Goal: Task Accomplishment & Management: Manage account settings

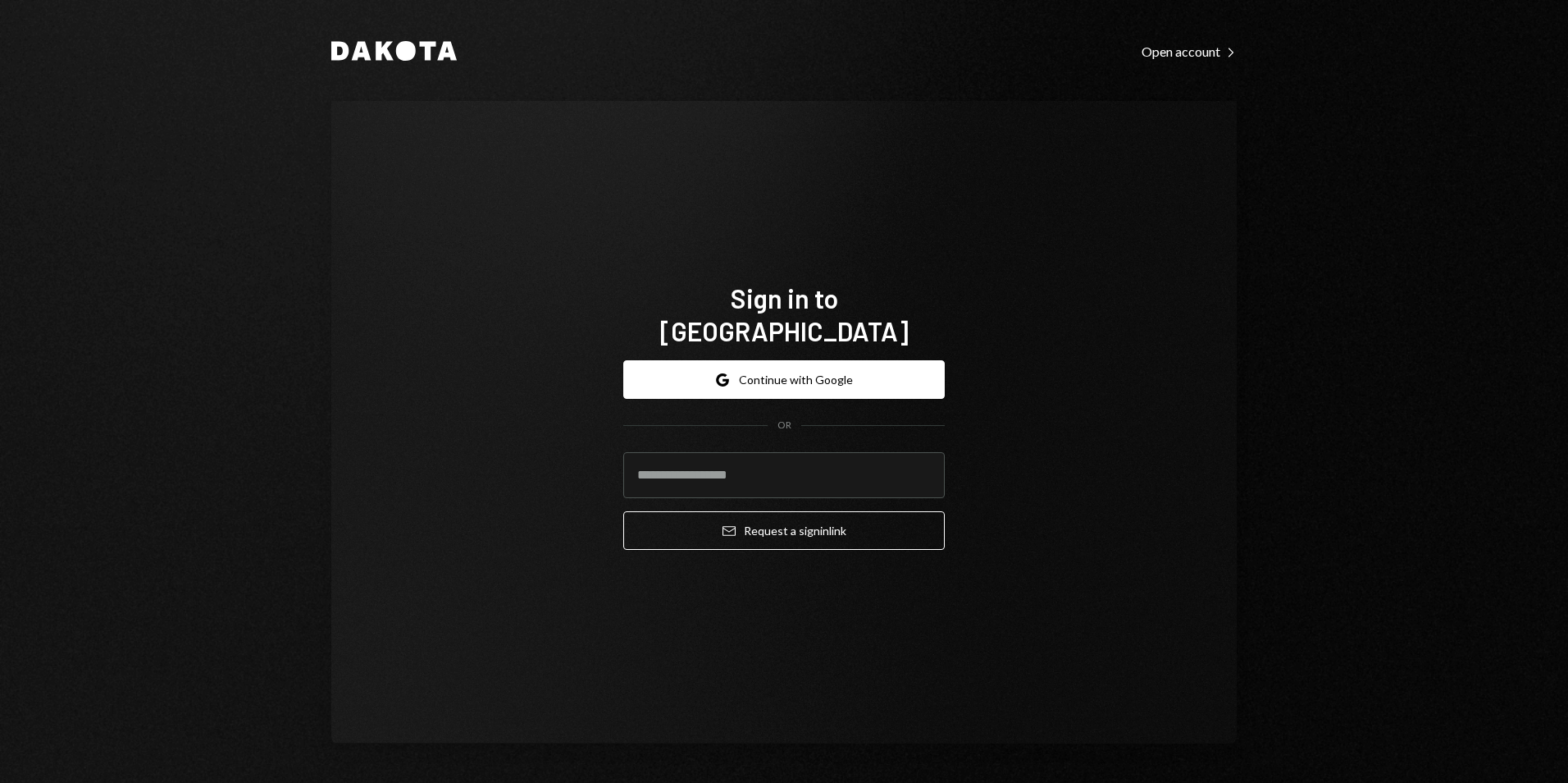
type input "**********"
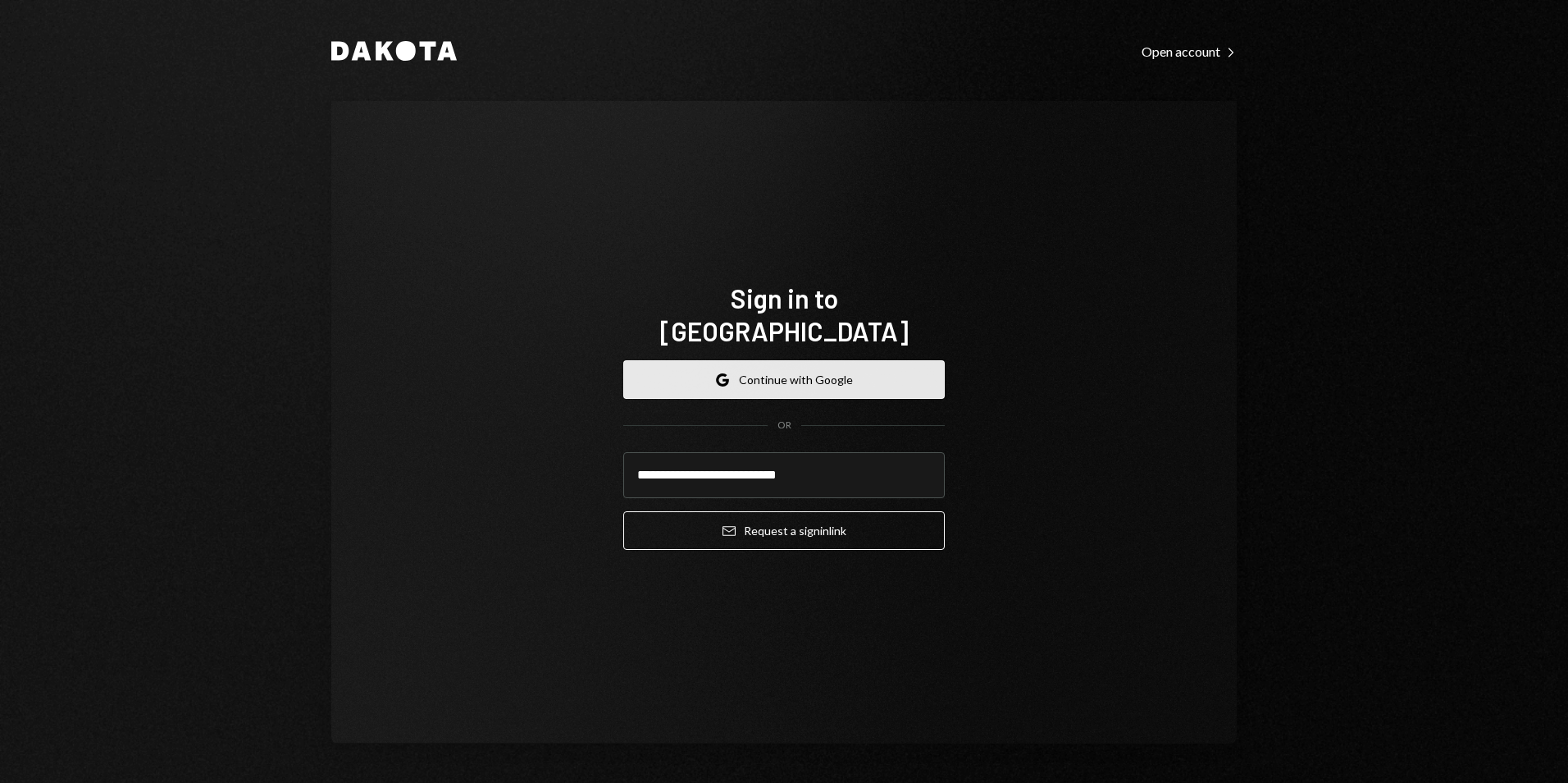
click at [832, 365] on button "Google Continue with Google" at bounding box center [784, 380] width 322 height 39
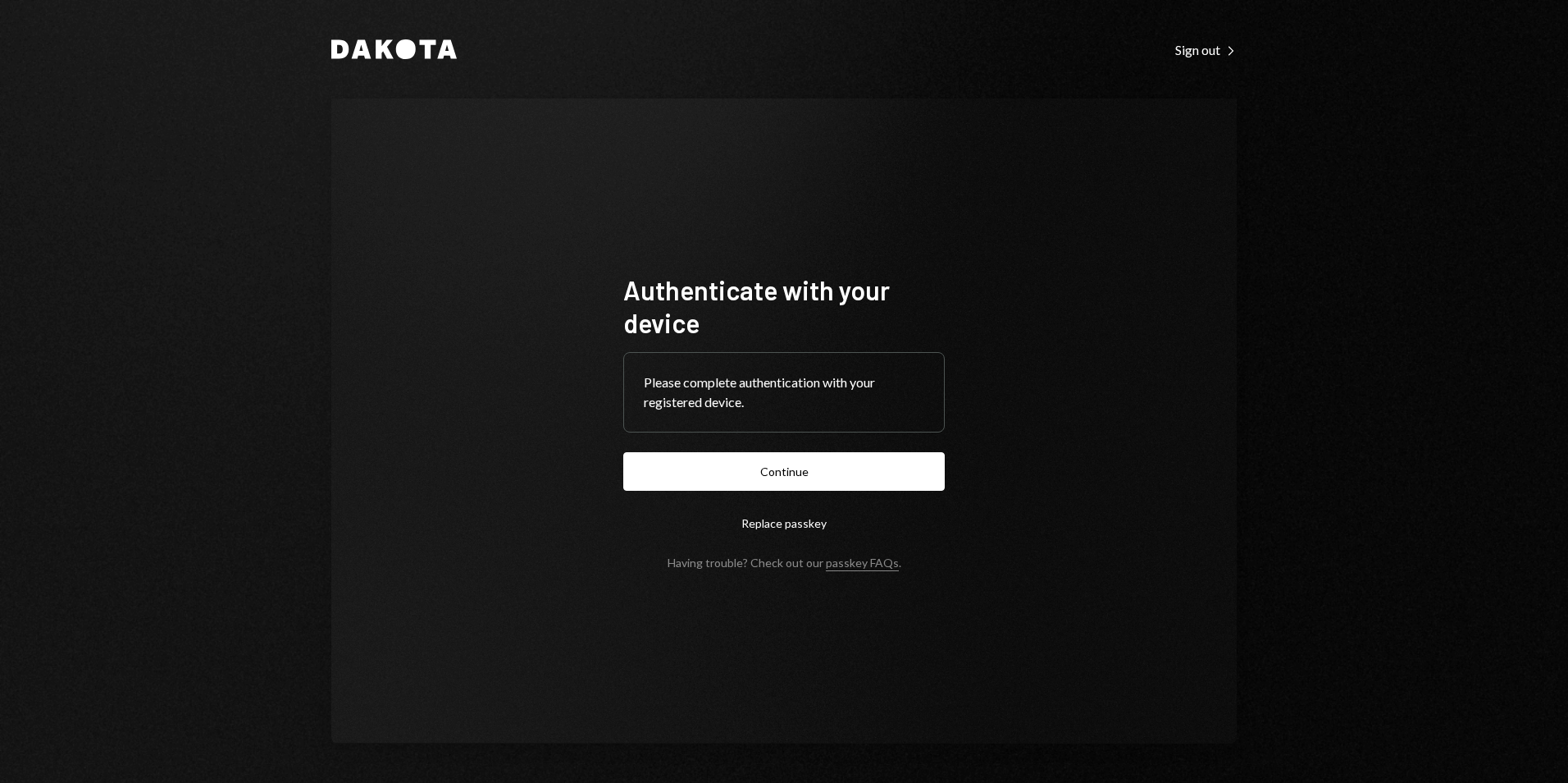
click at [804, 497] on form "Authenticate with your device Please complete authentication with your register…" at bounding box center [784, 421] width 322 height 296
click at [808, 488] on button "Continue" at bounding box center [784, 471] width 322 height 39
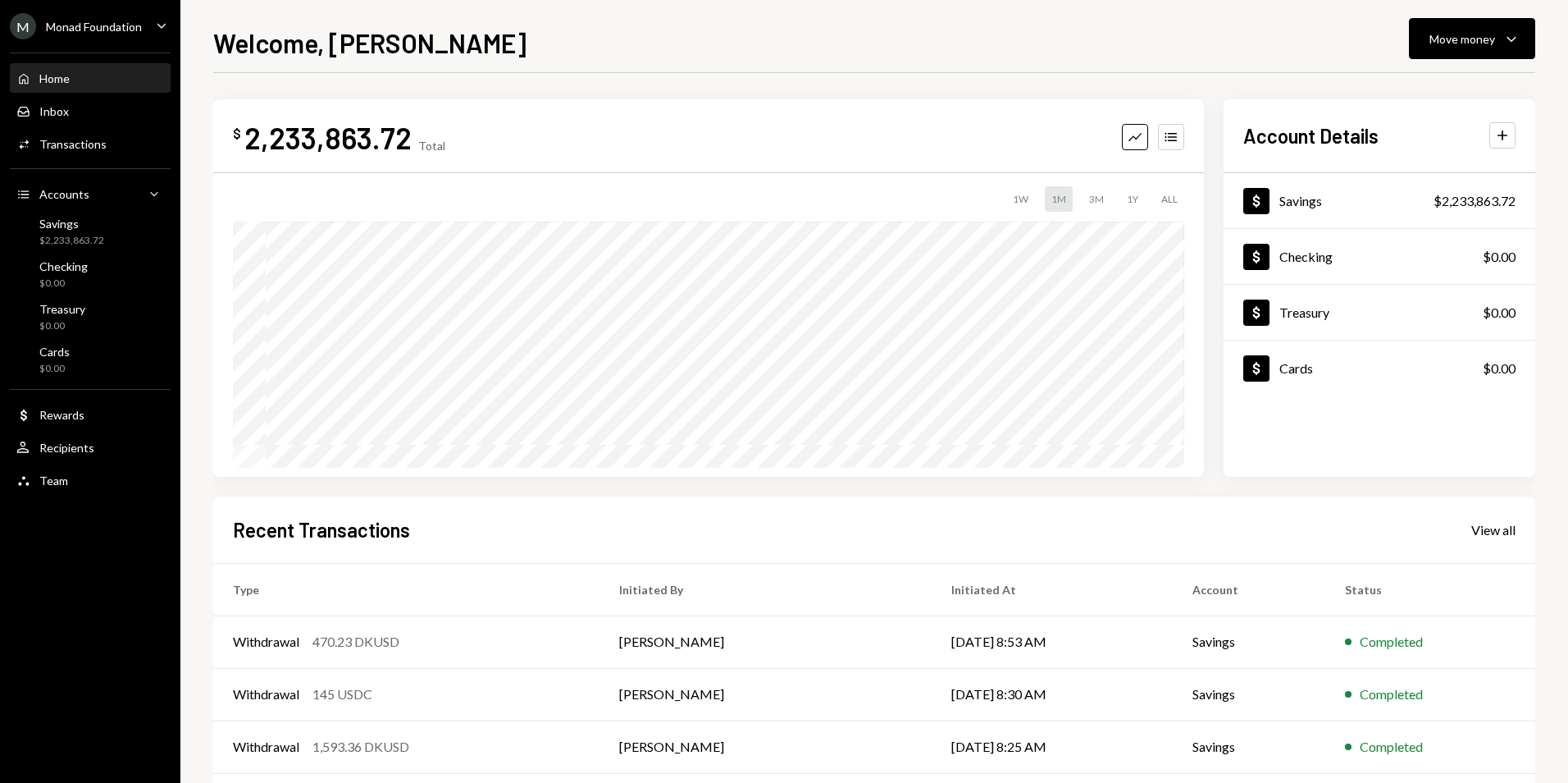
click at [121, 25] on div "Monad Foundation" at bounding box center [94, 26] width 96 height 14
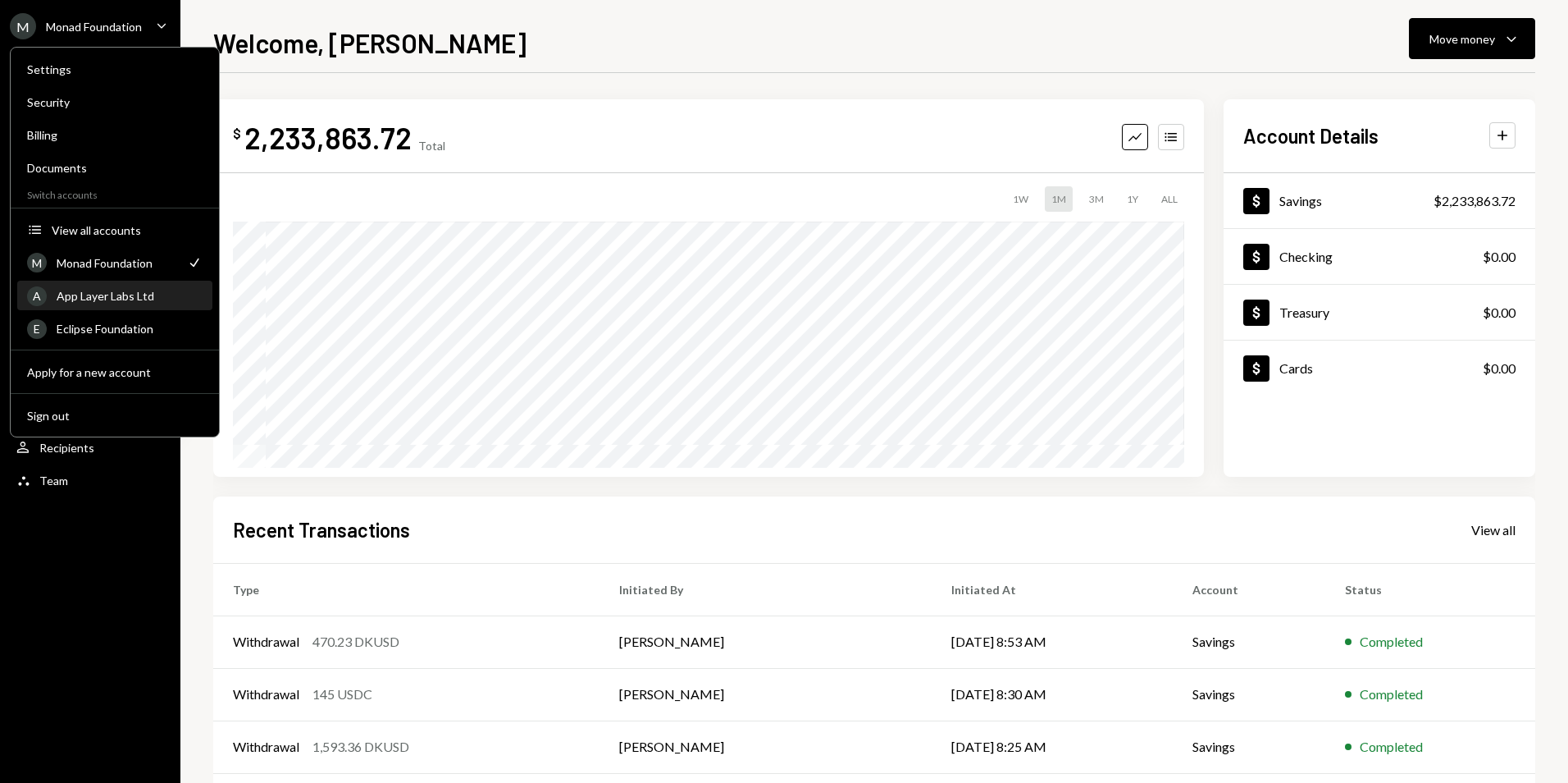
click at [109, 297] on div "App Layer Labs Ltd" at bounding box center [129, 295] width 146 height 14
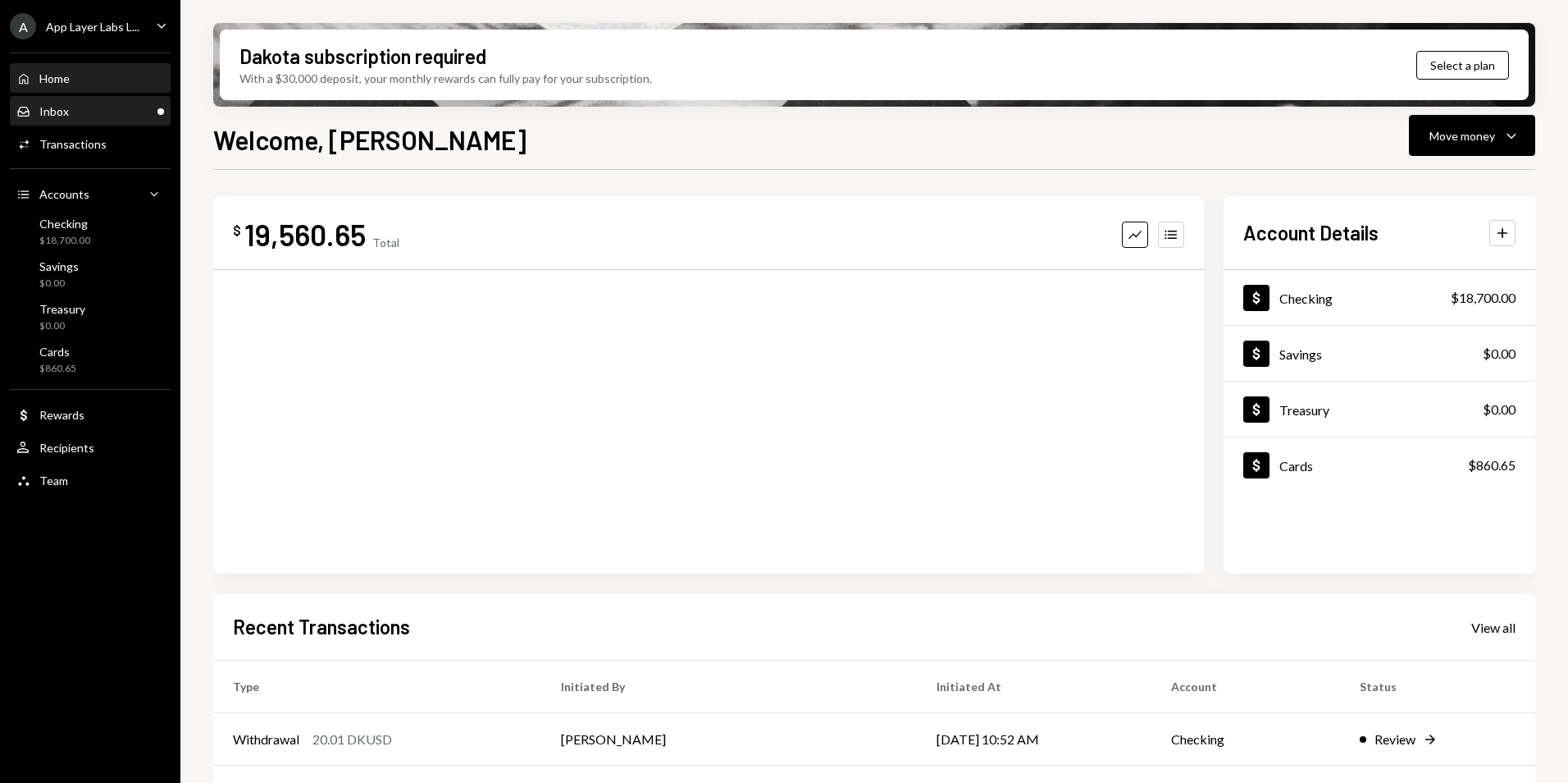
click at [108, 116] on div "Inbox Inbox" at bounding box center [90, 112] width 148 height 15
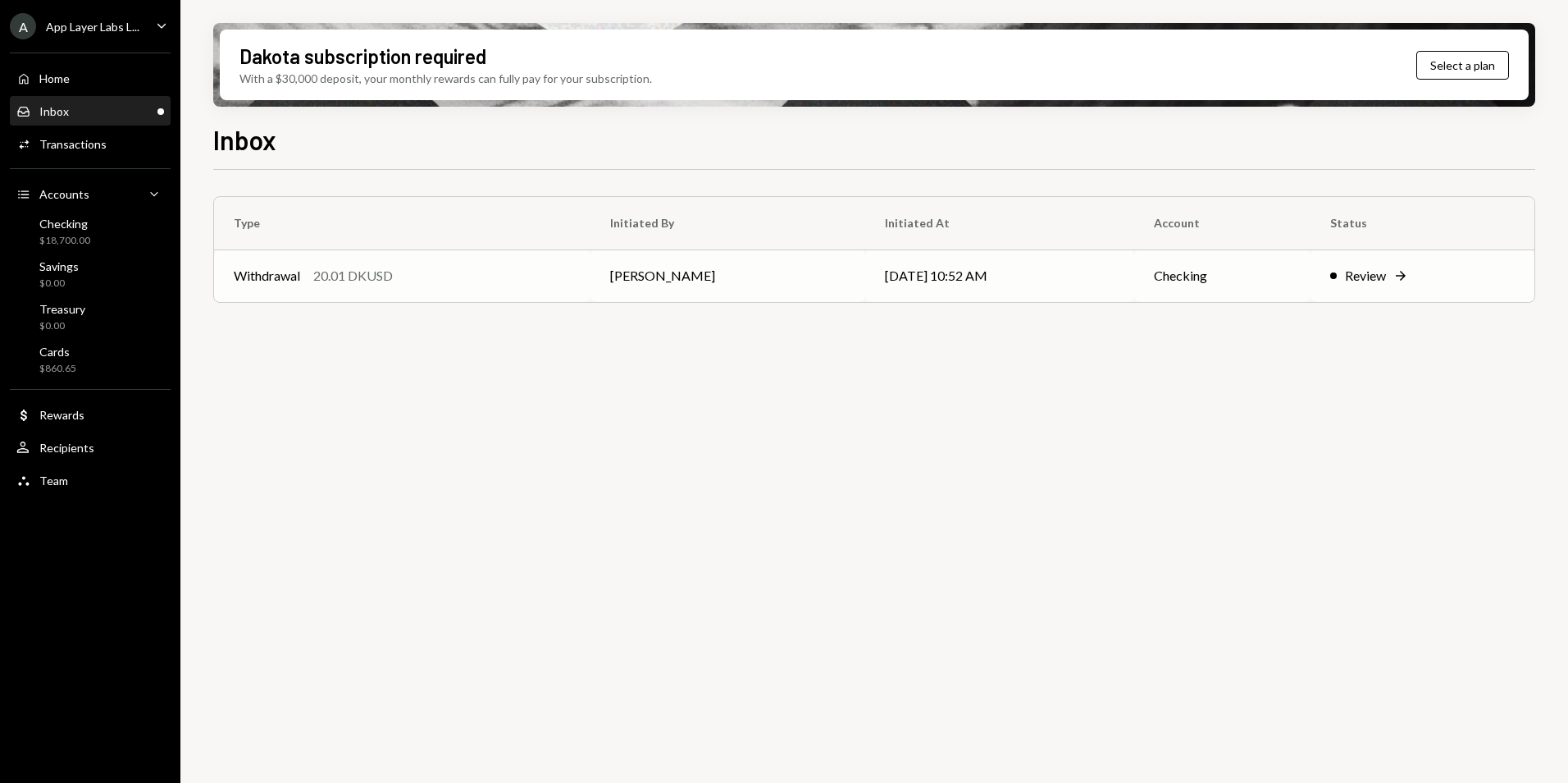
click at [501, 279] on div "Withdrawal 20.01 DKUSD" at bounding box center [403, 275] width 337 height 20
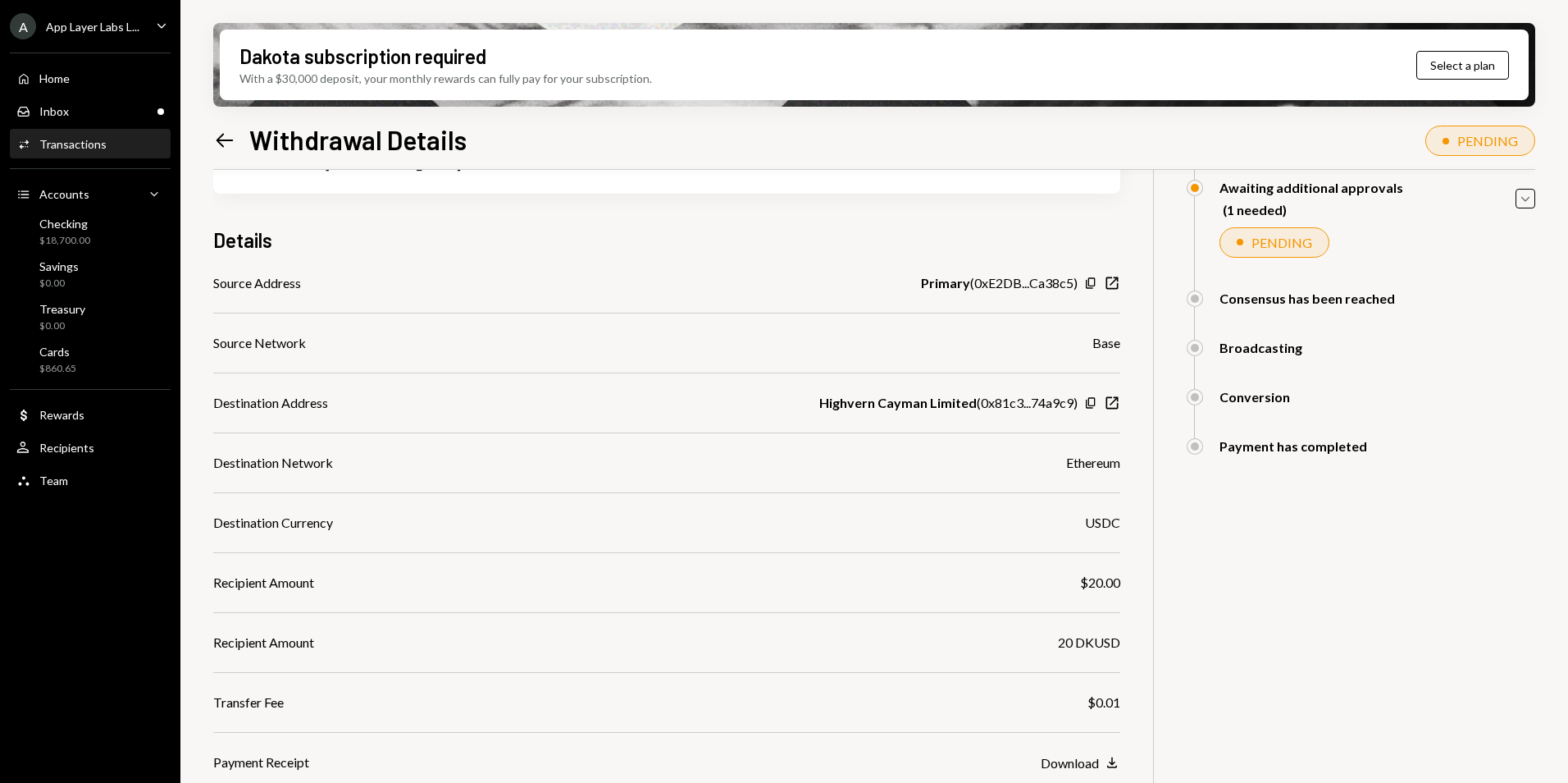
scroll to position [259, 0]
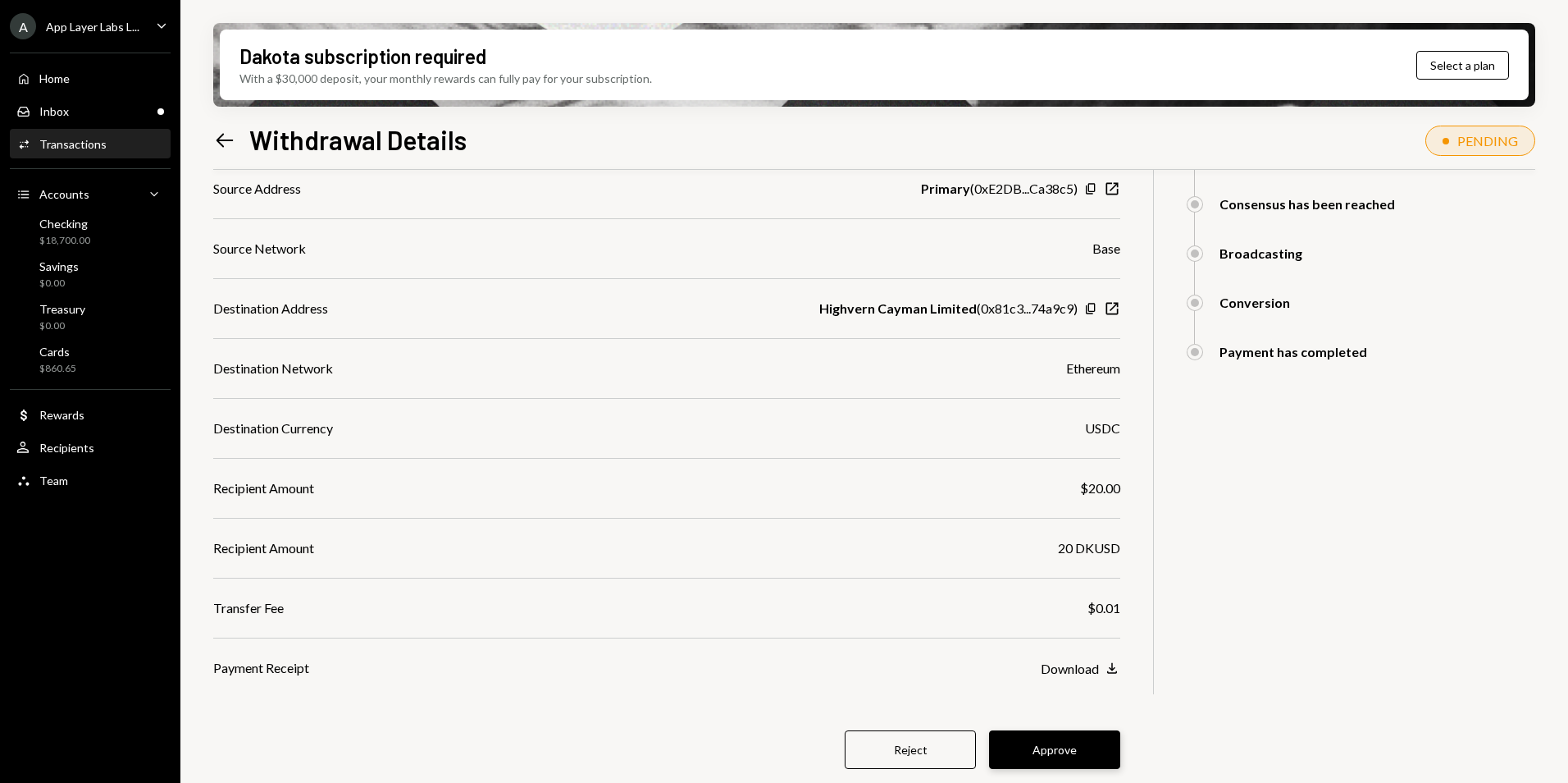
click at [1075, 748] on button "Approve" at bounding box center [1055, 749] width 131 height 39
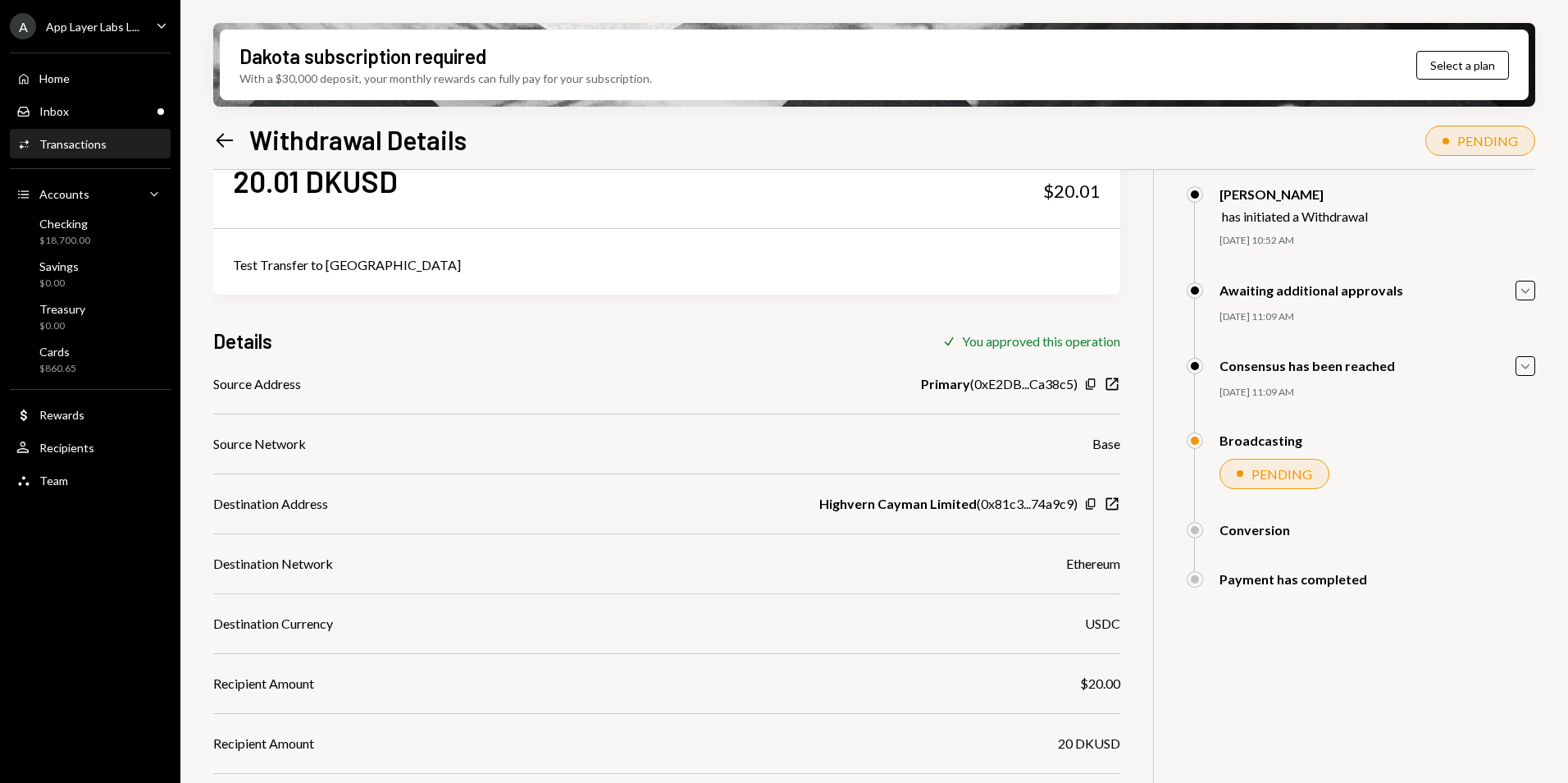
scroll to position [0, 0]
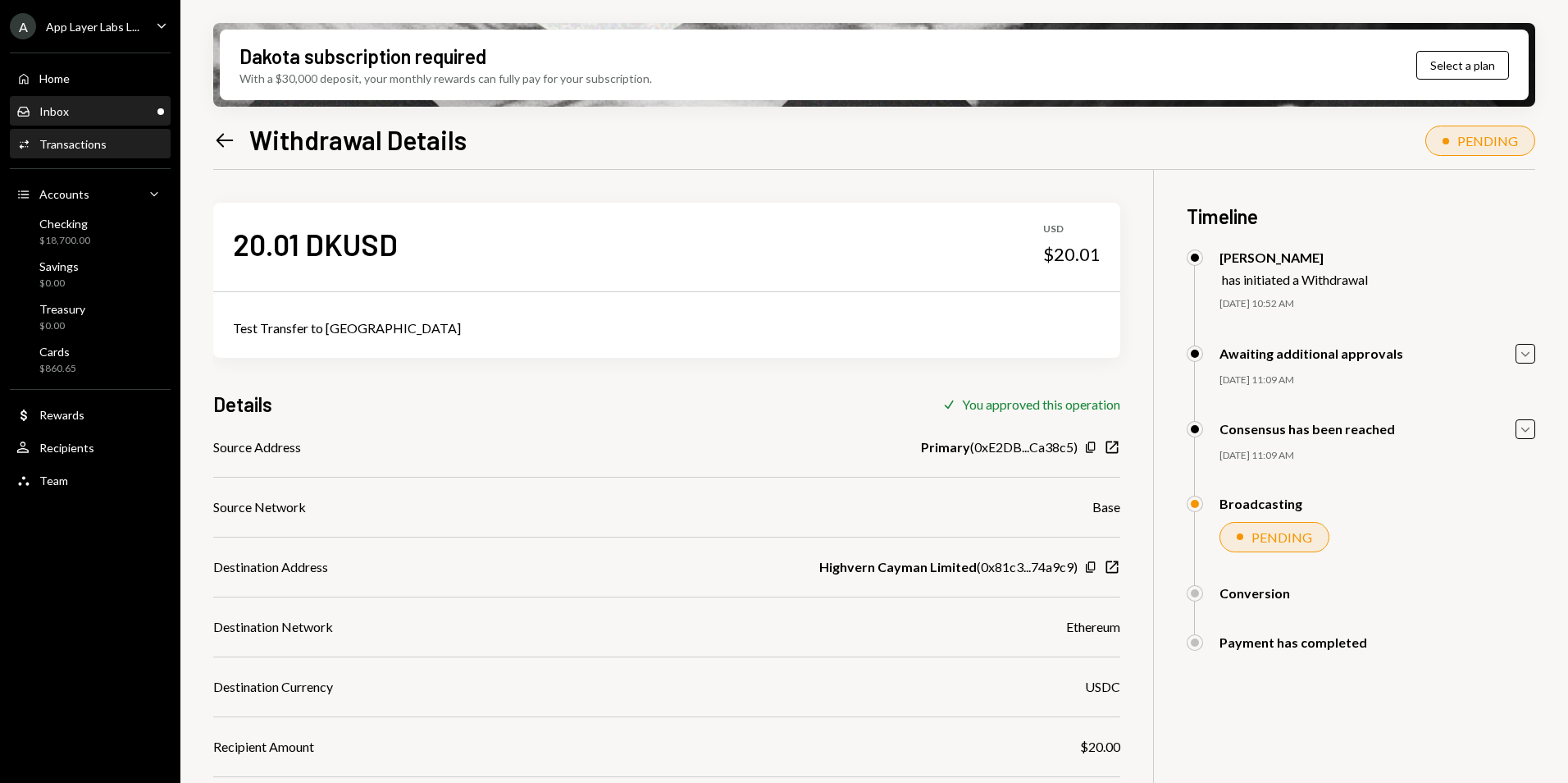
click at [122, 111] on div "Inbox Inbox" at bounding box center [90, 112] width 148 height 15
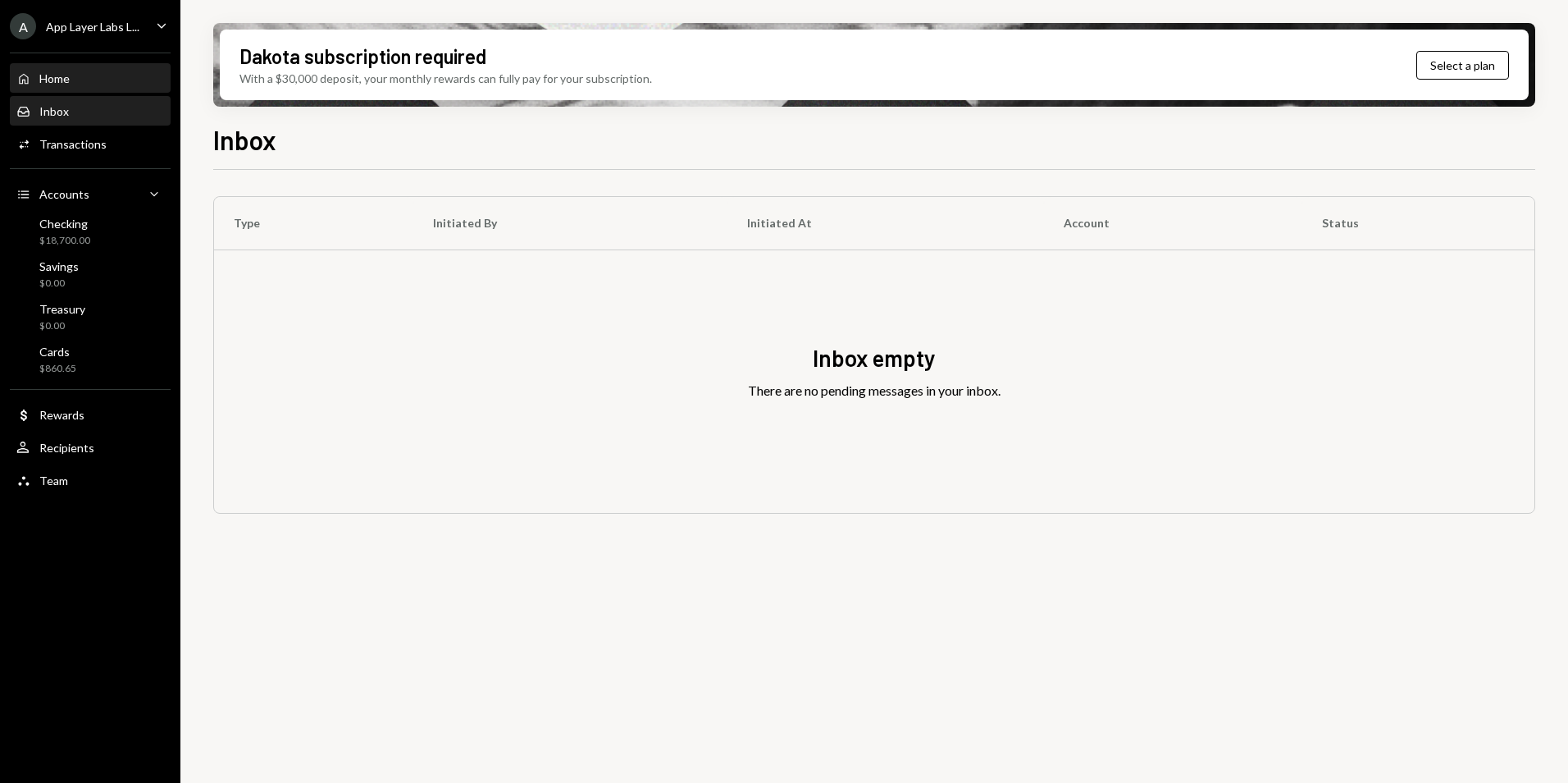
click at [112, 86] on div "Home Home" at bounding box center [90, 79] width 148 height 28
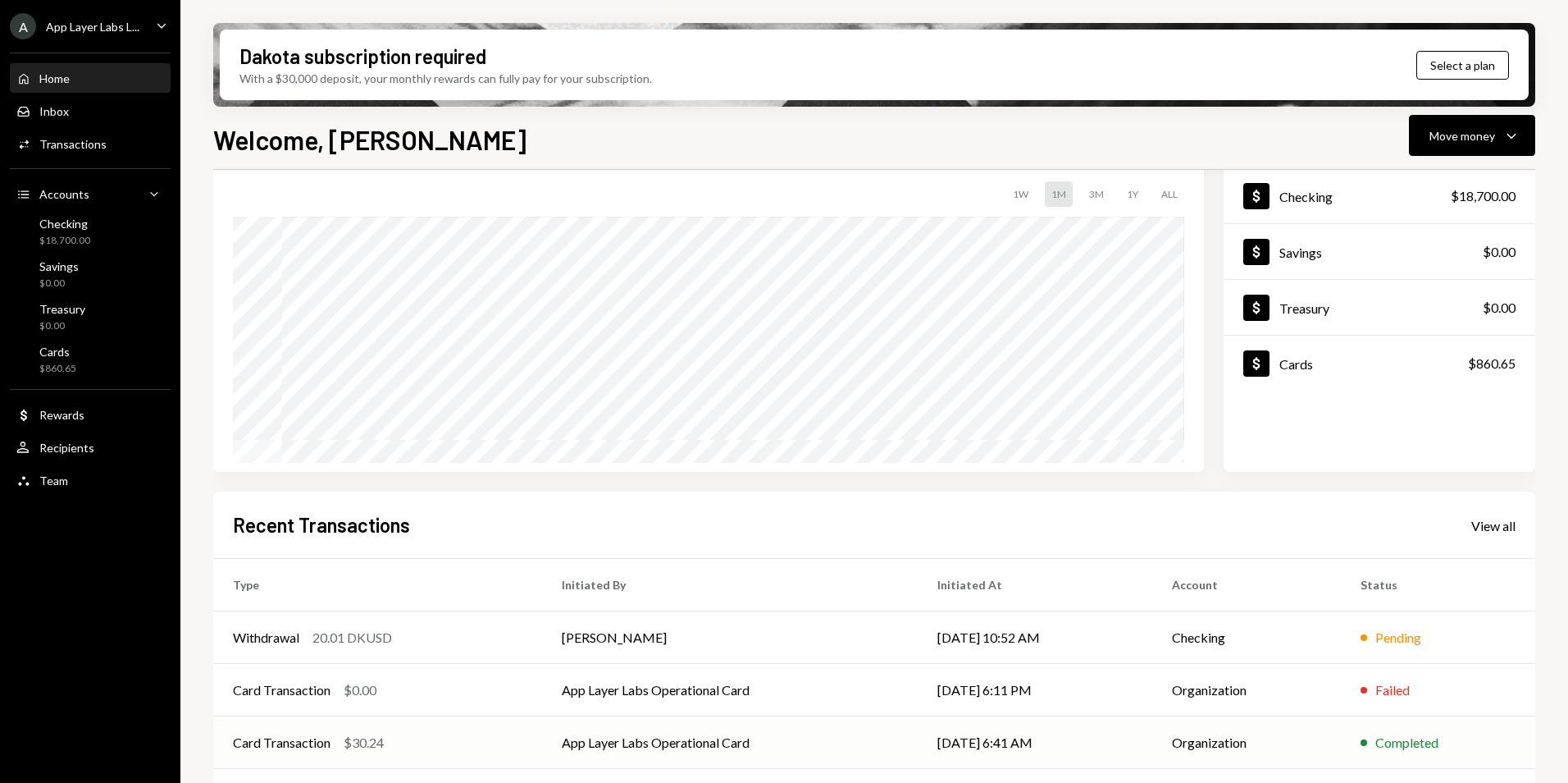
scroll to position [207, 0]
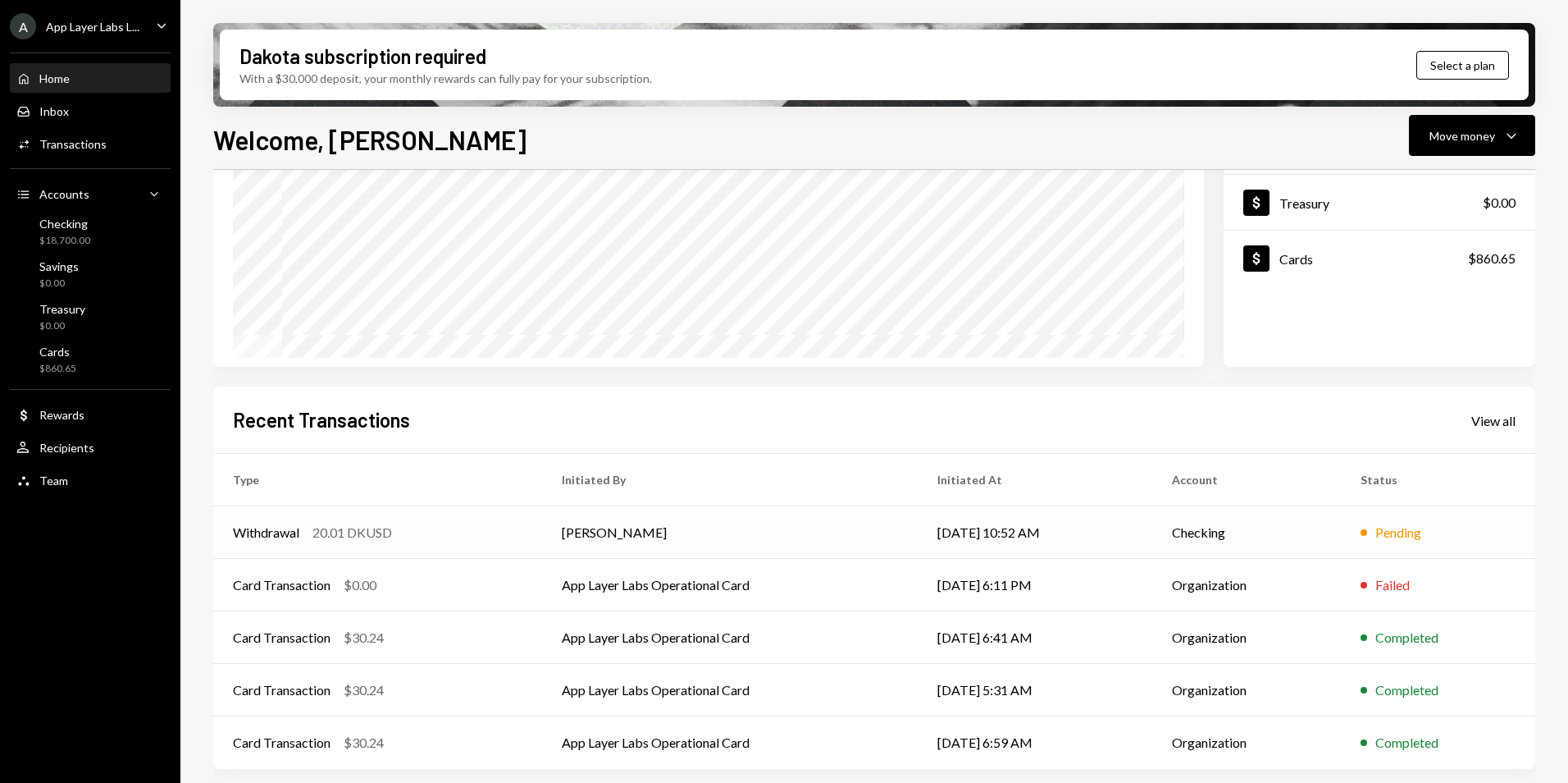
click at [848, 528] on td "[PERSON_NAME]" at bounding box center [730, 532] width 375 height 53
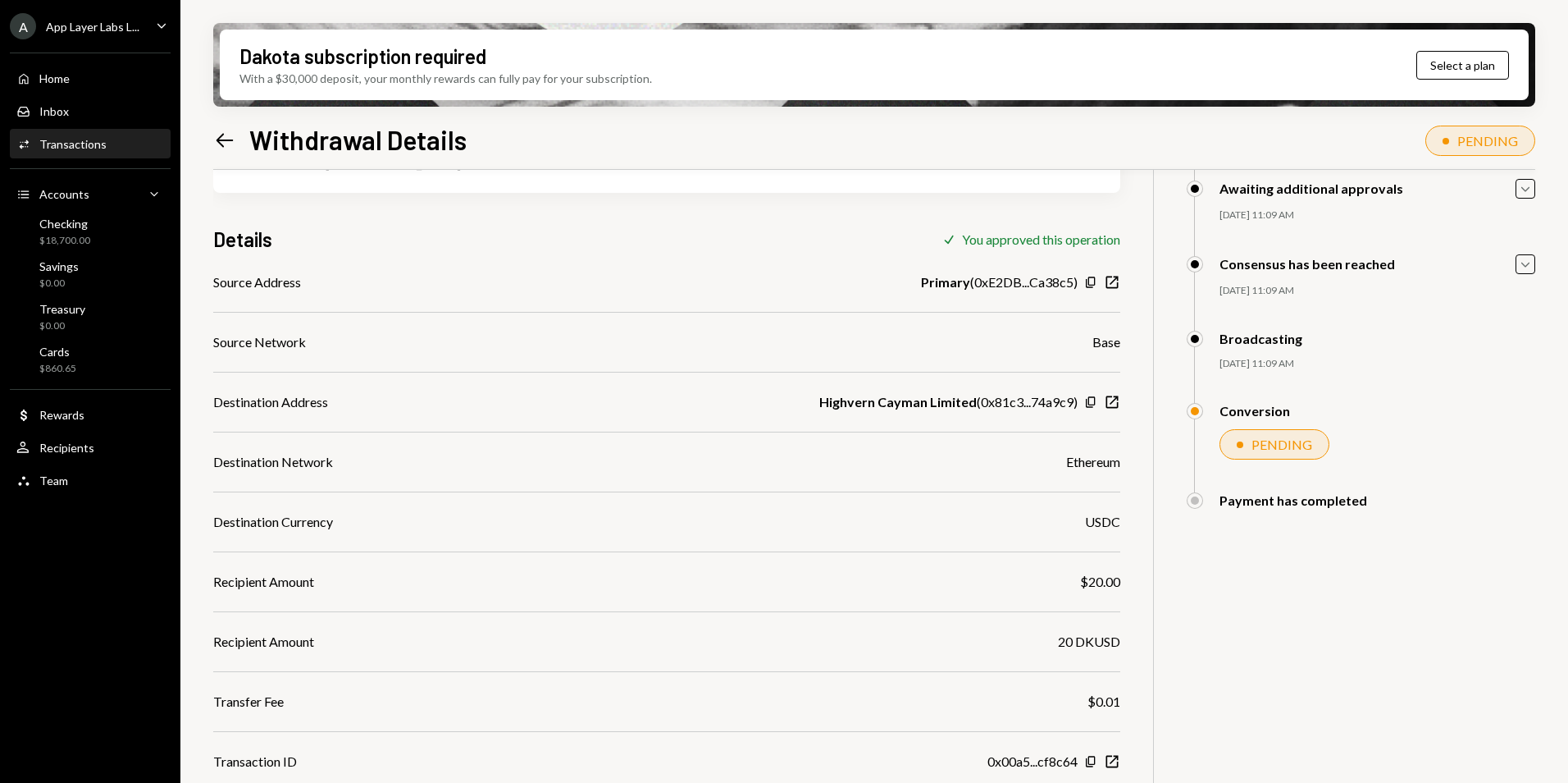
scroll to position [174, 0]
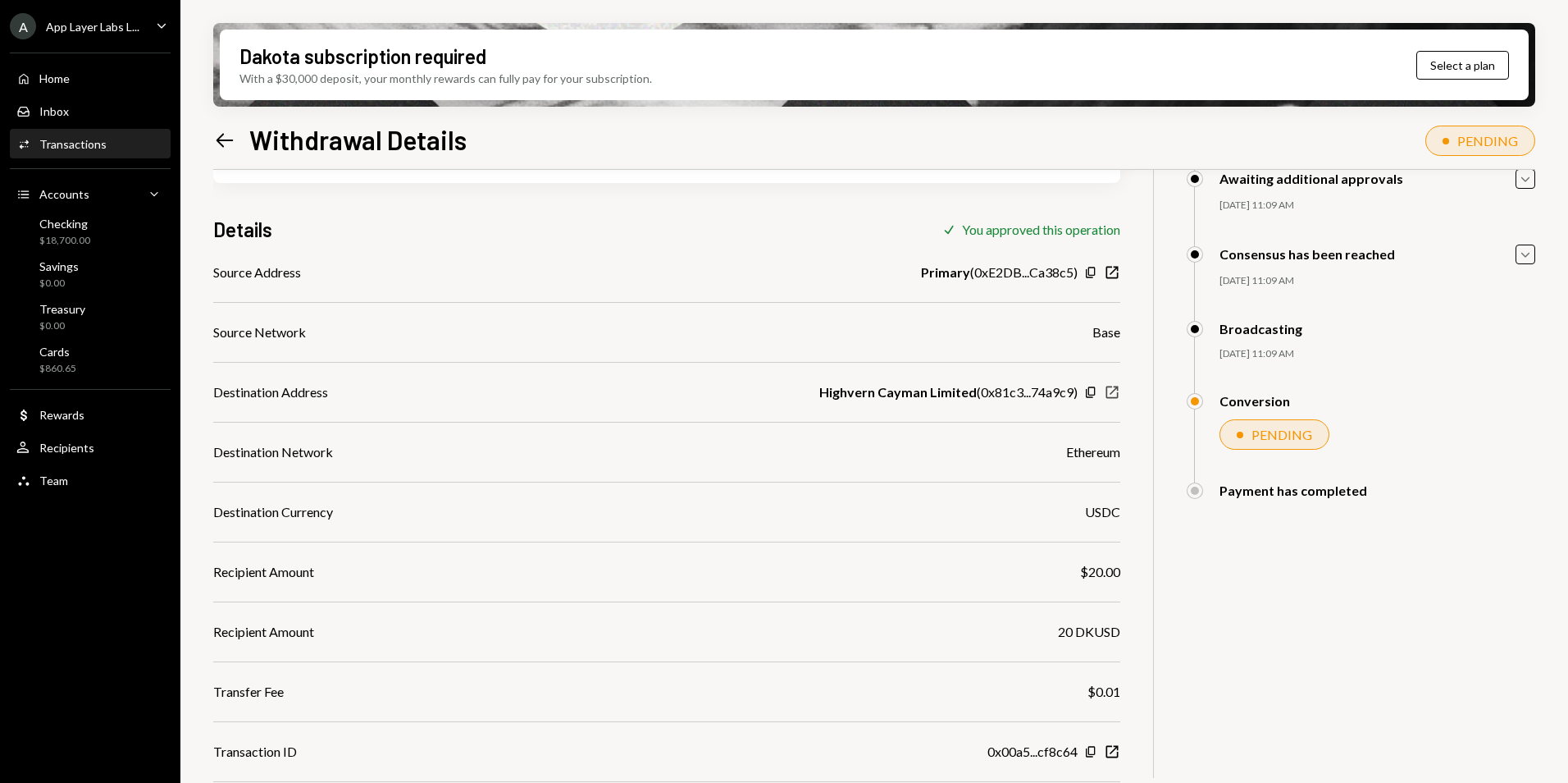
click at [1113, 390] on icon "button" at bounding box center [1113, 392] width 12 height 12
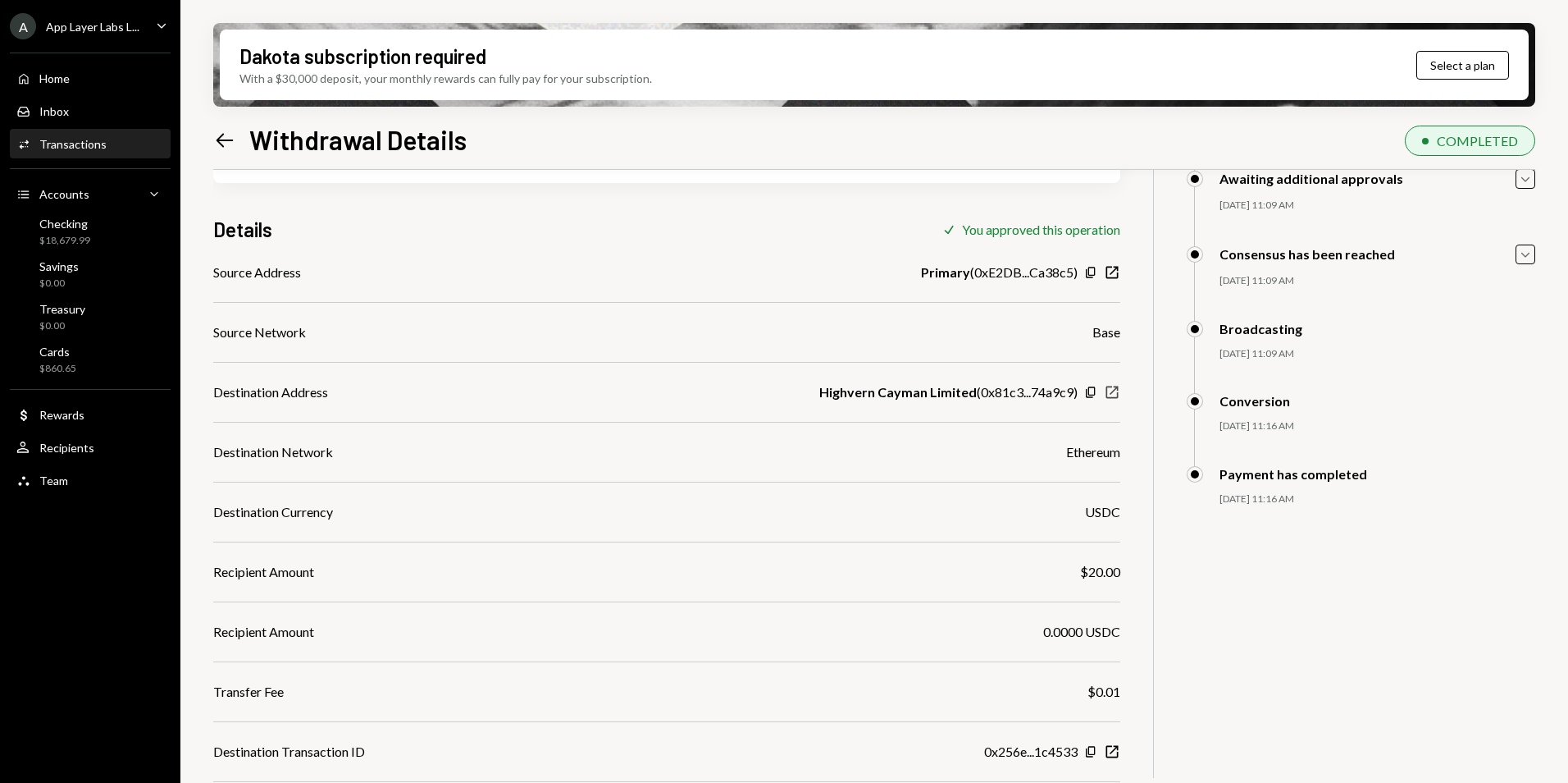
click at [1115, 393] on icon "New Window" at bounding box center [1113, 392] width 17 height 17
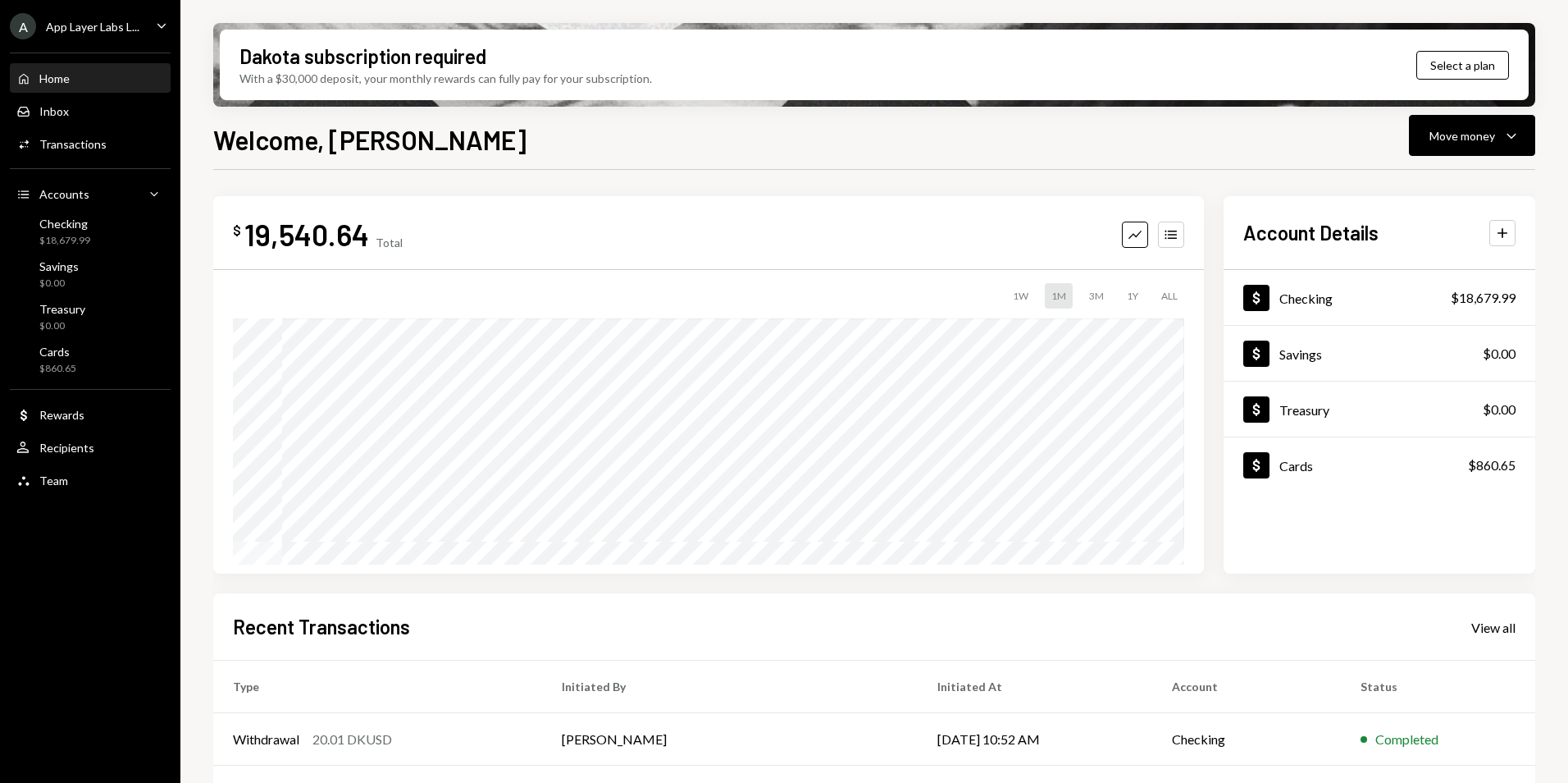
click at [110, 33] on div "A App Layer Labs L..." at bounding box center [74, 26] width 130 height 26
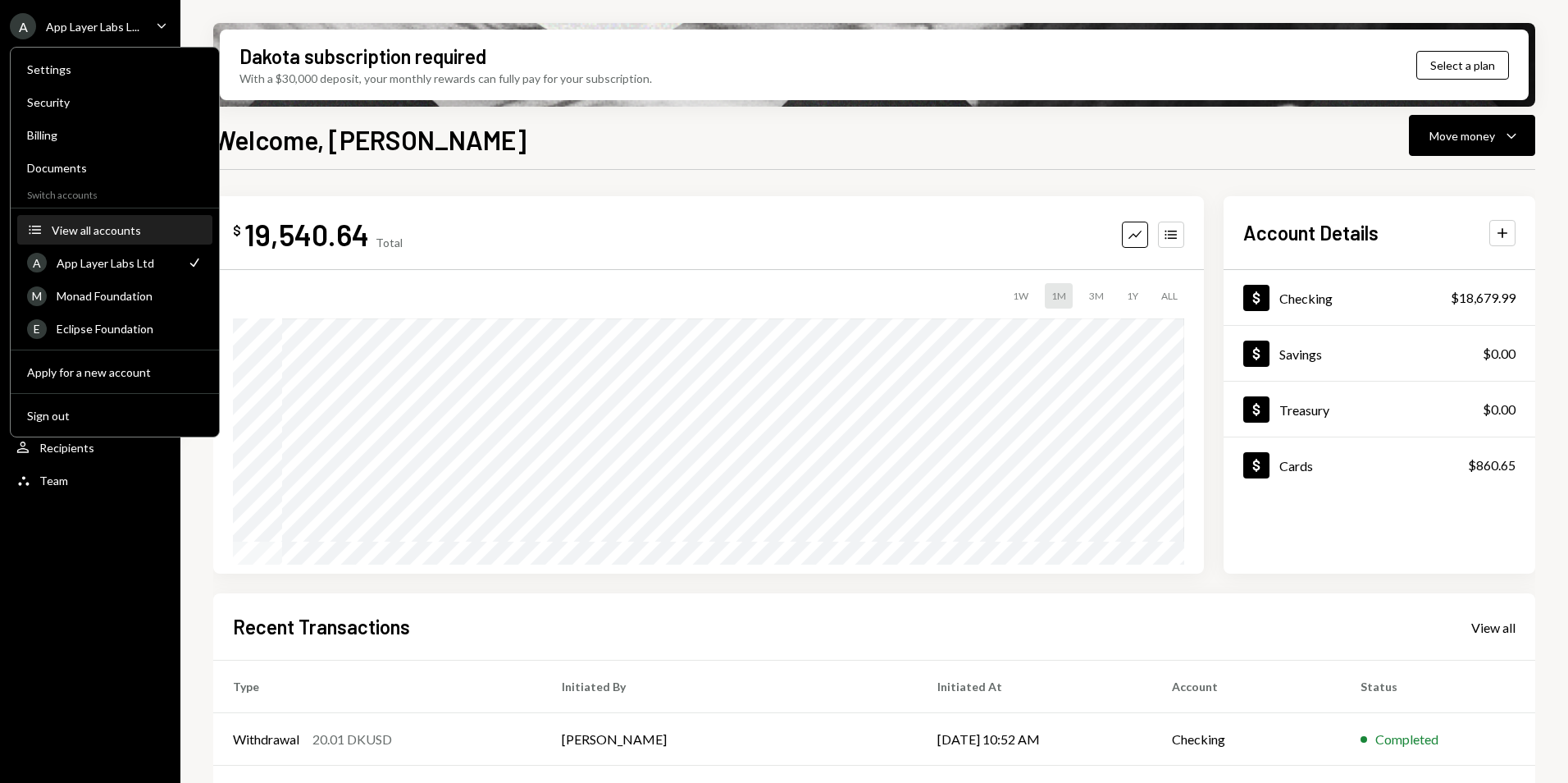
click at [124, 228] on div "View all accounts" at bounding box center [127, 230] width 151 height 14
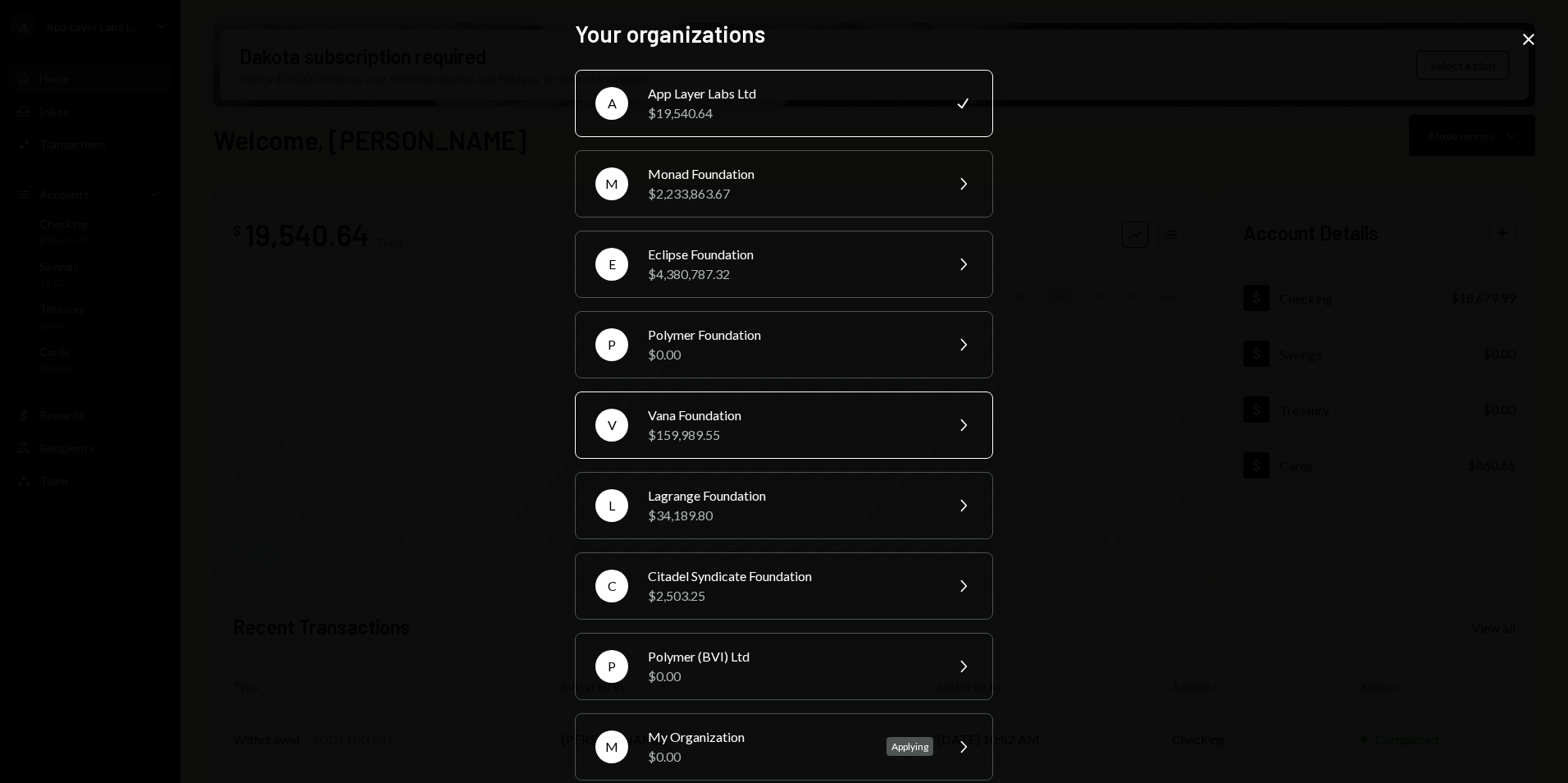
click at [697, 423] on div "Vana Foundation" at bounding box center [790, 415] width 285 height 20
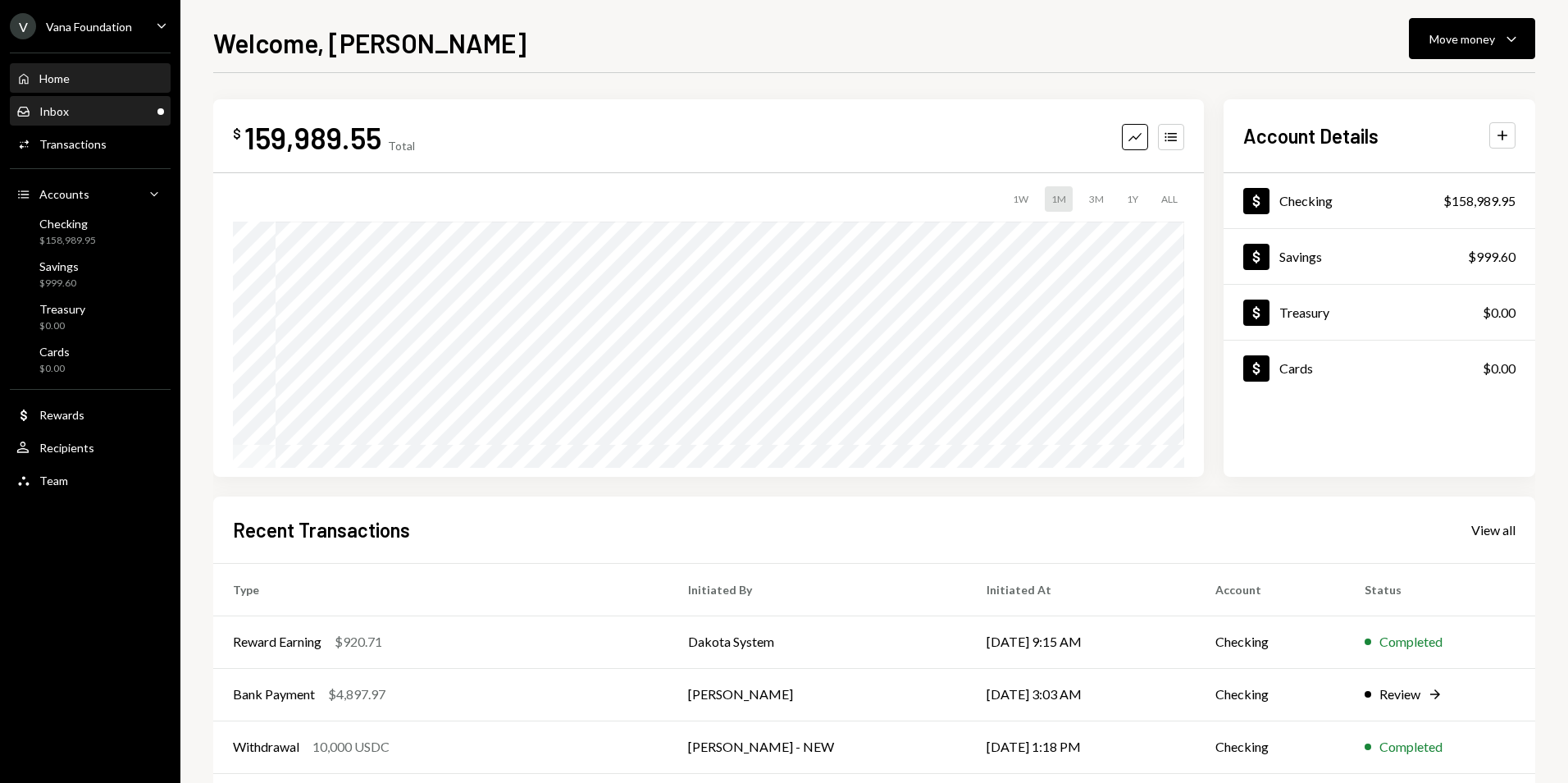
click at [123, 114] on div "Inbox Inbox" at bounding box center [90, 112] width 148 height 15
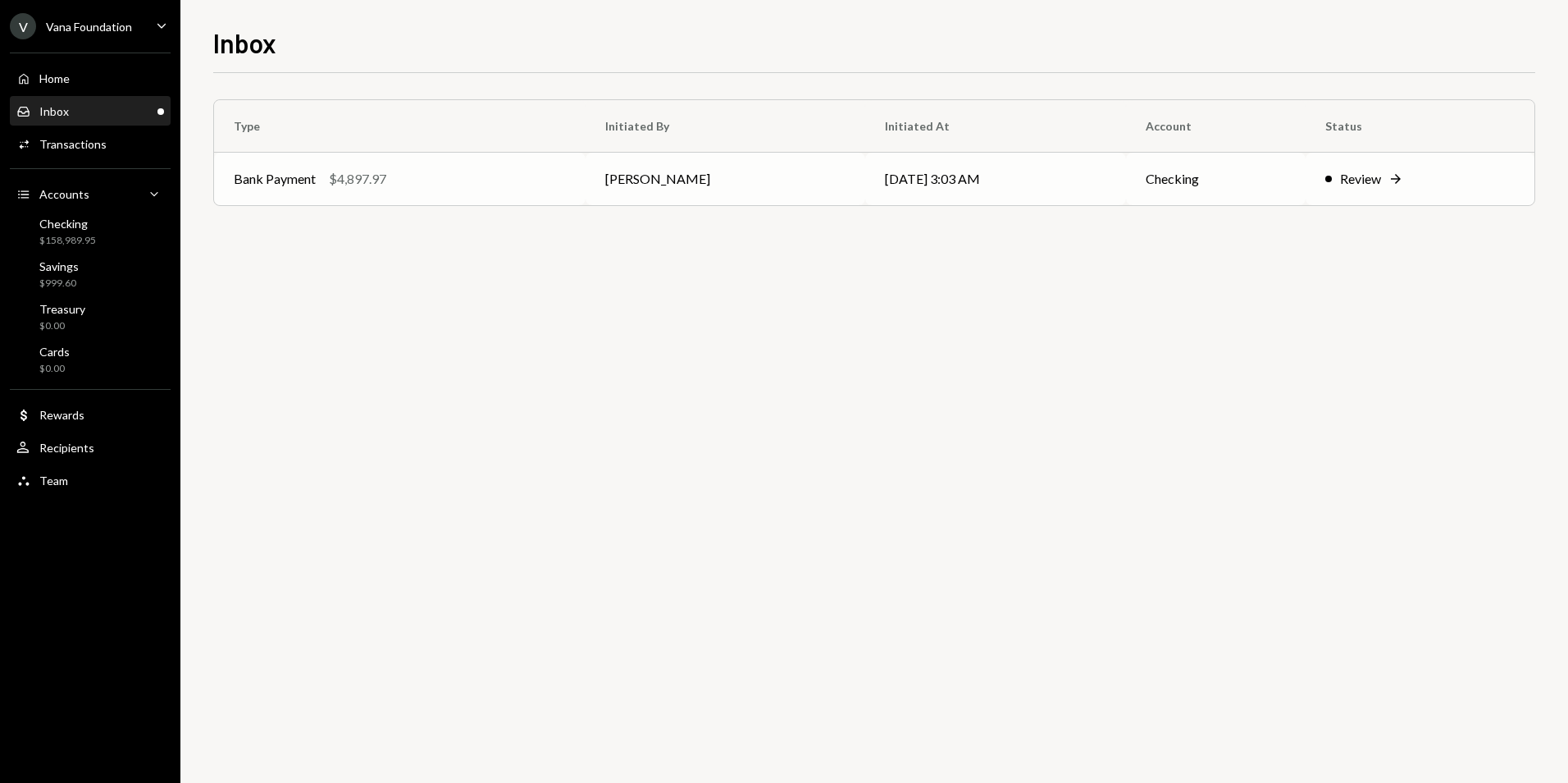
click at [527, 181] on div "Bank Payment $4,897.97" at bounding box center [400, 179] width 332 height 20
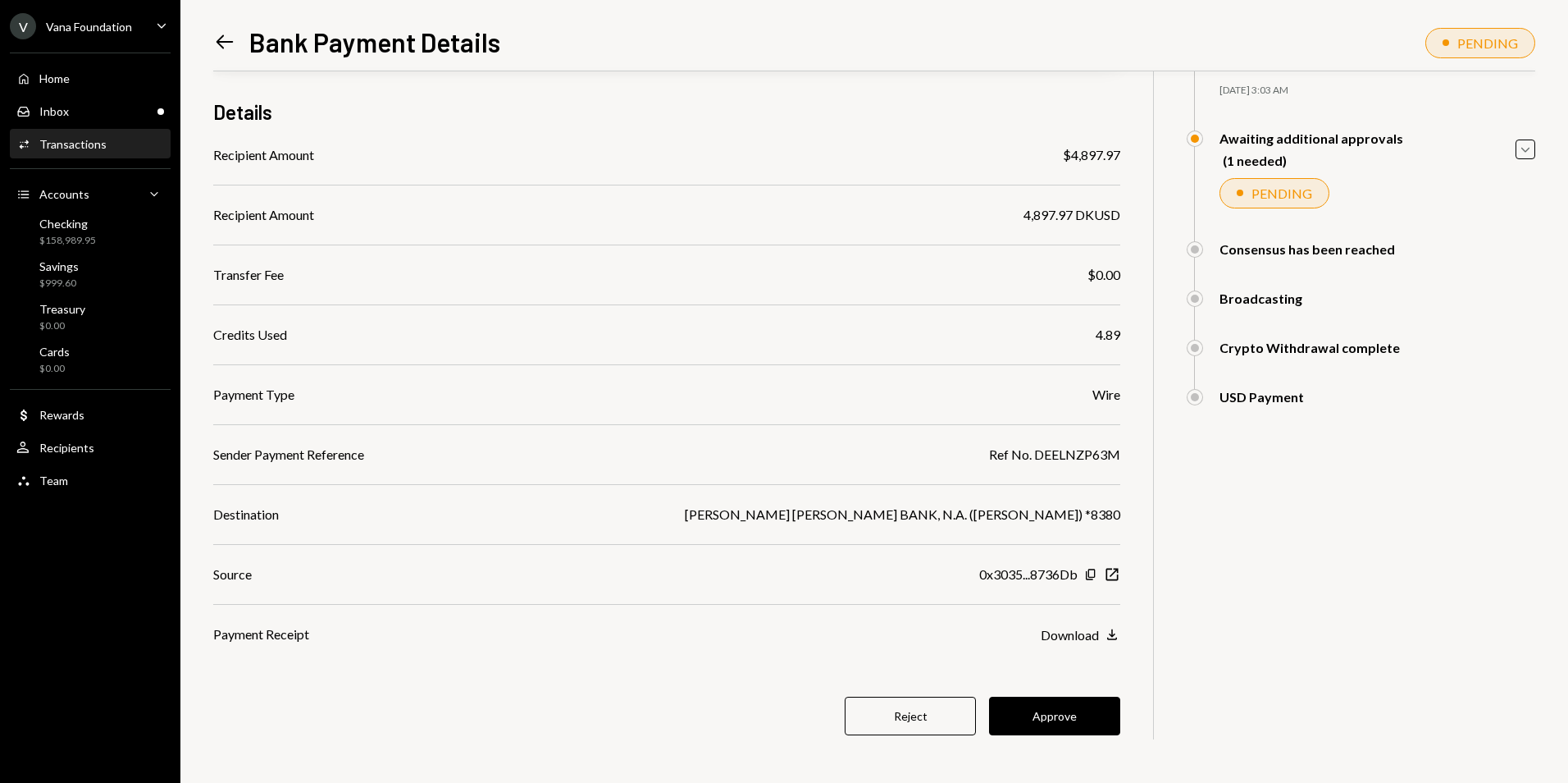
scroll to position [120, 0]
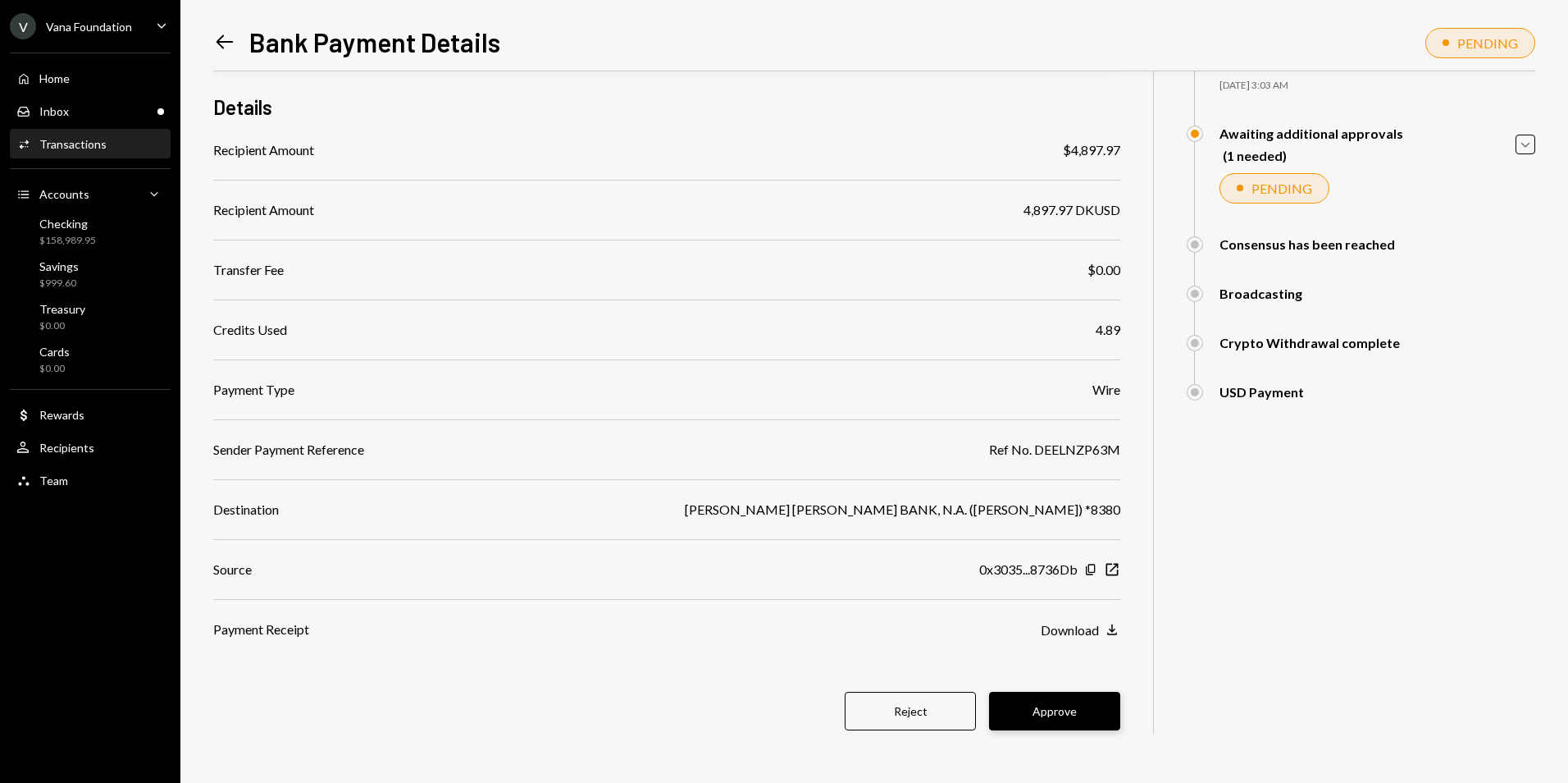
click at [1065, 706] on button "Approve" at bounding box center [1055, 710] width 131 height 39
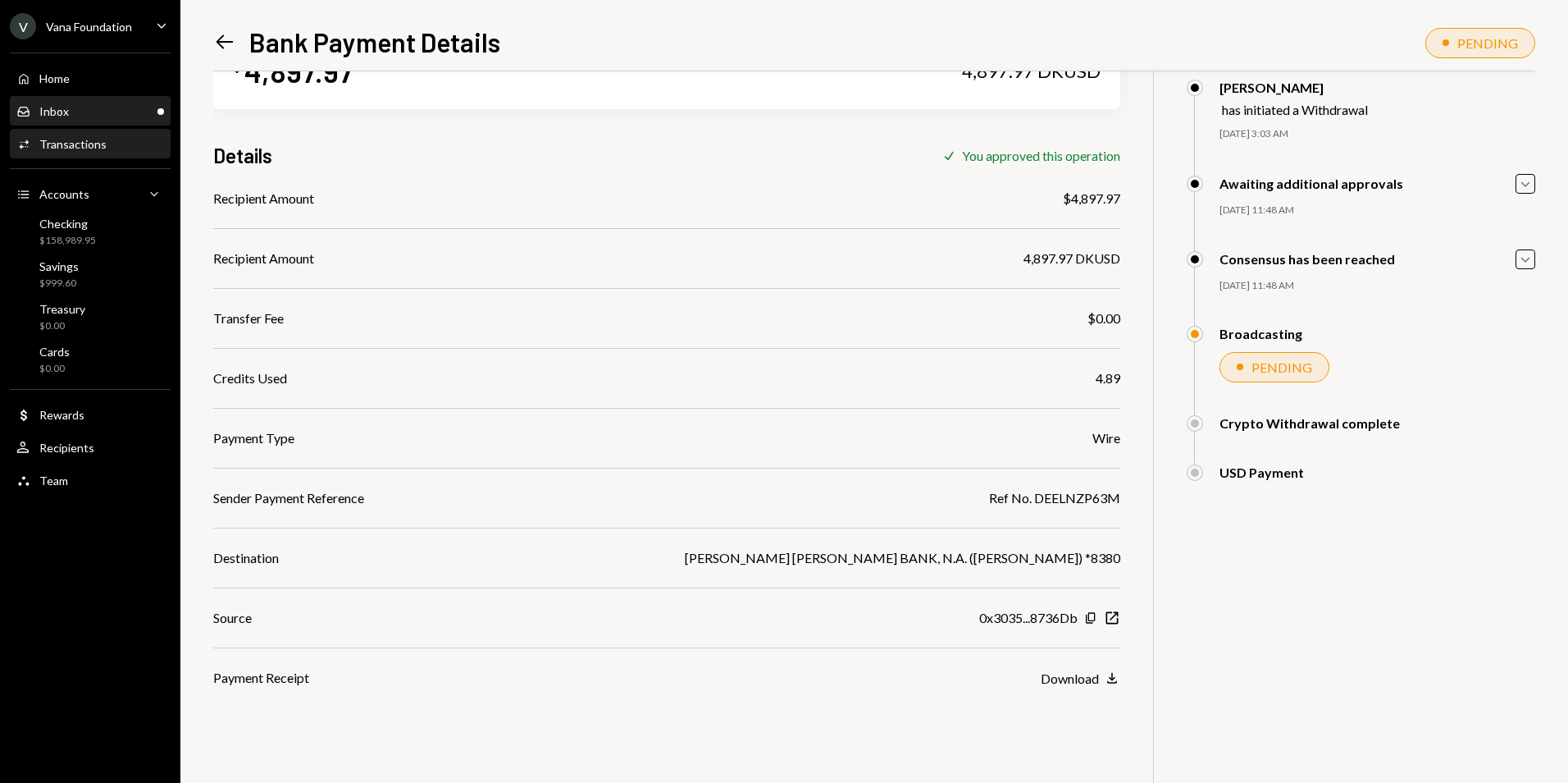
click at [108, 116] on div "Inbox Inbox" at bounding box center [90, 112] width 148 height 15
